Goal: Find specific page/section: Find specific page/section

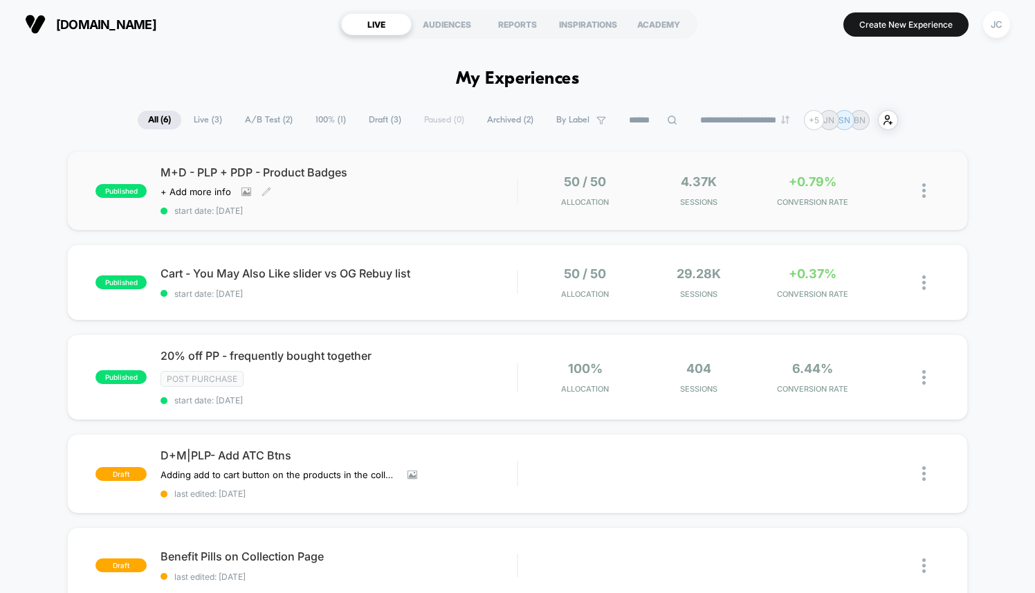
click at [426, 192] on div "M+D - PLP + PDP - Product Badges Click to view images Click to edit experience …" at bounding box center [338, 190] width 356 height 50
